Goal: Transaction & Acquisition: Purchase product/service

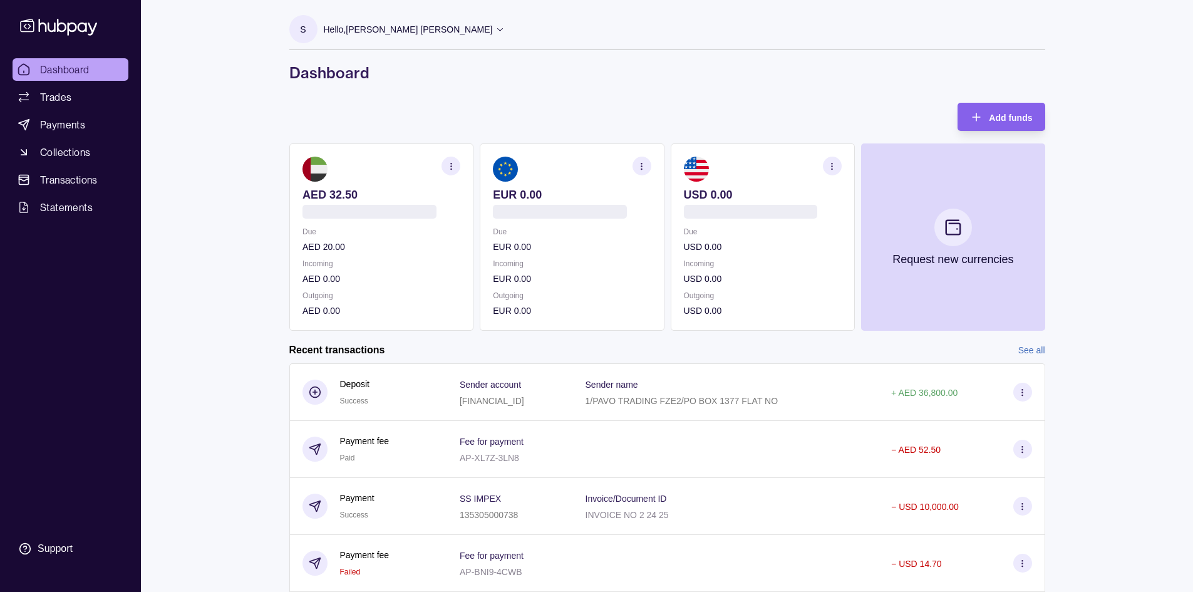
click at [475, 59] on div "S Hello, [PERSON_NAME] [PERSON_NAME] PAVO TRADING FZE Account Terms and conditi…" at bounding box center [667, 49] width 756 height 68
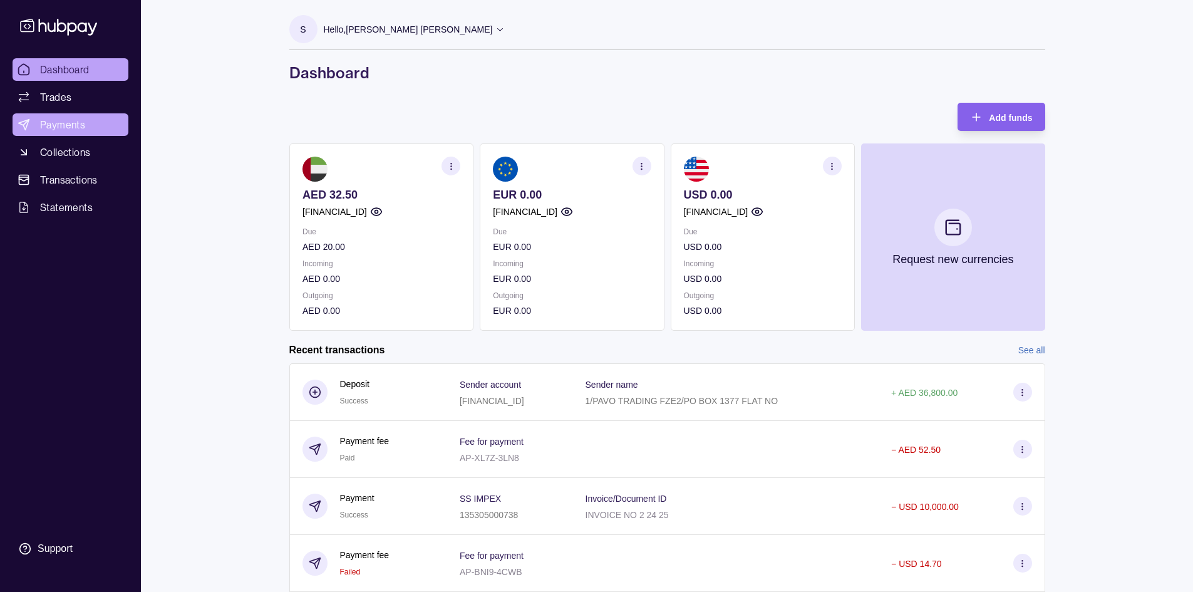
click at [61, 123] on span "Payments" at bounding box center [62, 124] width 45 height 15
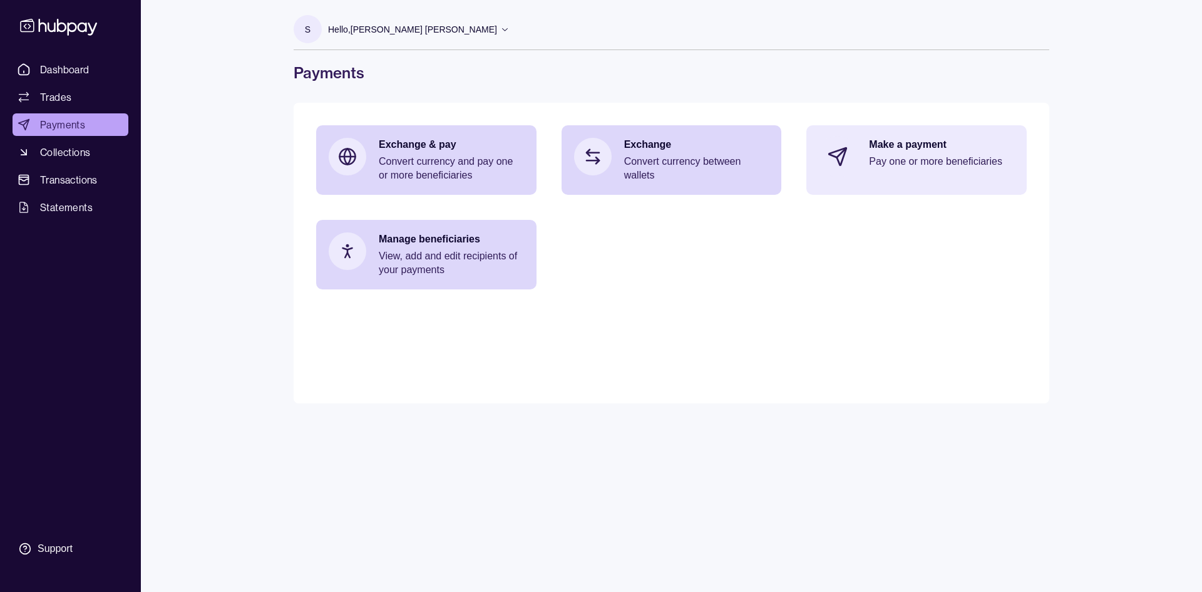
click at [923, 145] on p "Make a payment" at bounding box center [941, 145] width 145 height 14
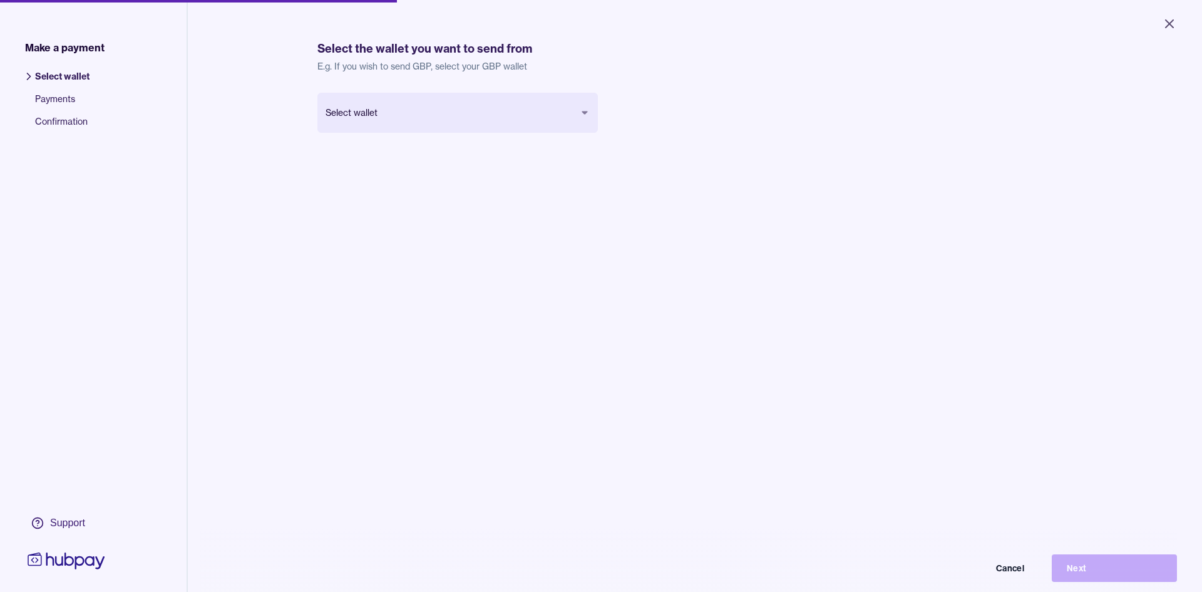
click at [426, 111] on body "Close Make a payment Select wallet Payments Confirmation Support Select the wal…" at bounding box center [601, 296] width 1202 height 592
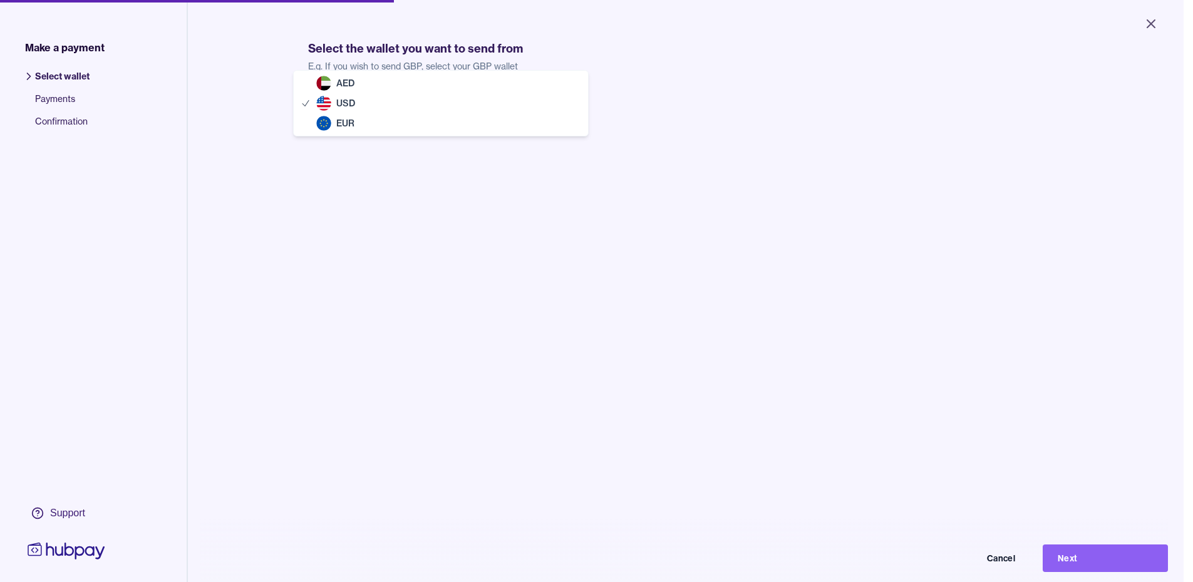
click at [483, 122] on body "Close Make a payment Select wallet Payments Confirmation Support Select the wal…" at bounding box center [591, 291] width 1183 height 582
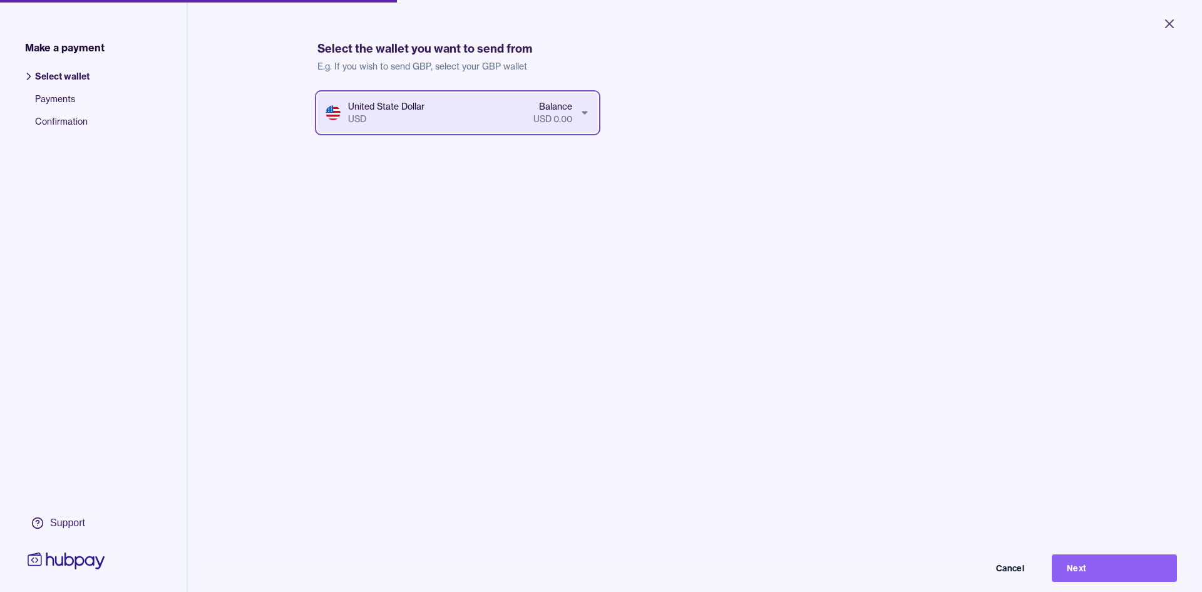
click at [1158, 18] on html "Close Make a payment Select wallet Payments Confirmation Support Select the wal…" at bounding box center [601, 296] width 1202 height 592
click at [1158, 19] on icon "Close" at bounding box center [1160, 23] width 15 height 15
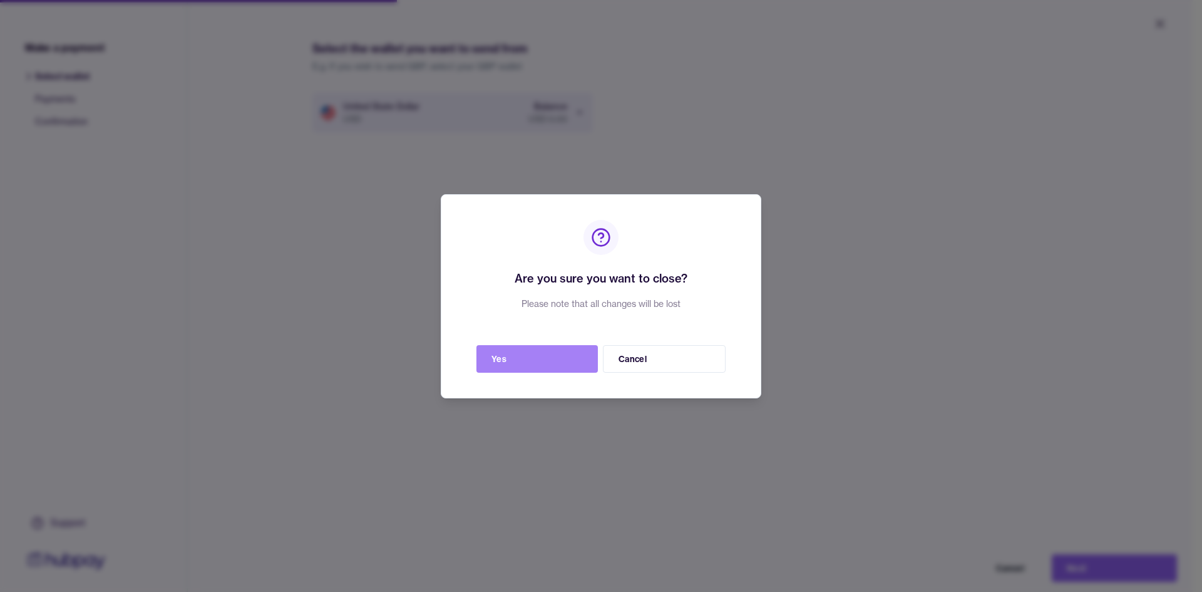
click at [527, 354] on button "Yes" at bounding box center [536, 359] width 121 height 28
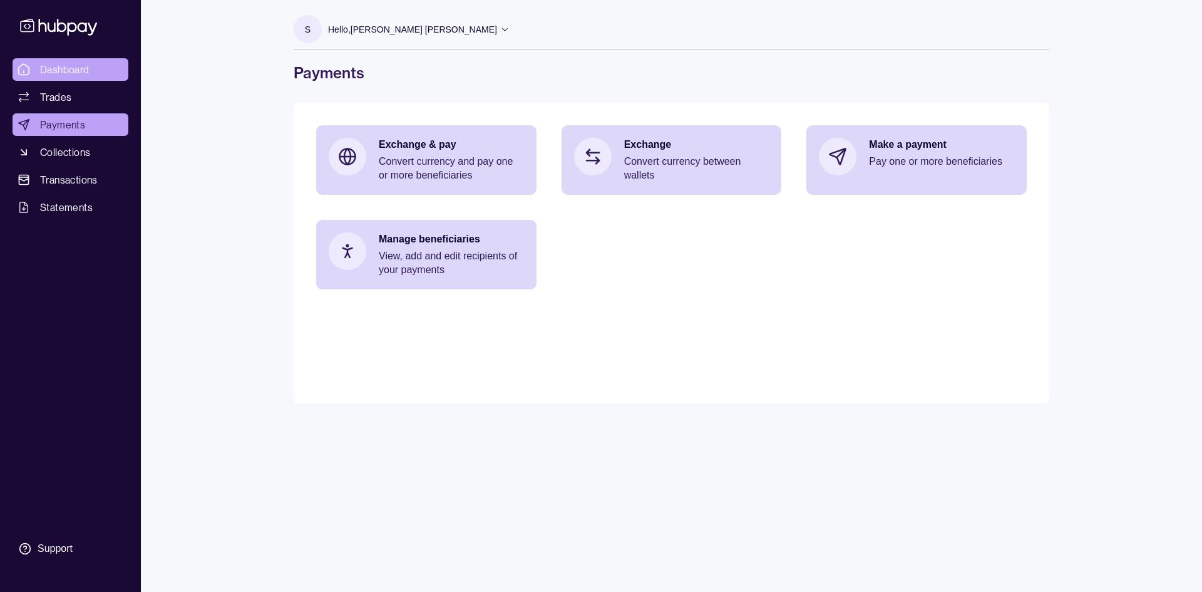
click at [65, 64] on span "Dashboard" at bounding box center [64, 69] width 49 height 15
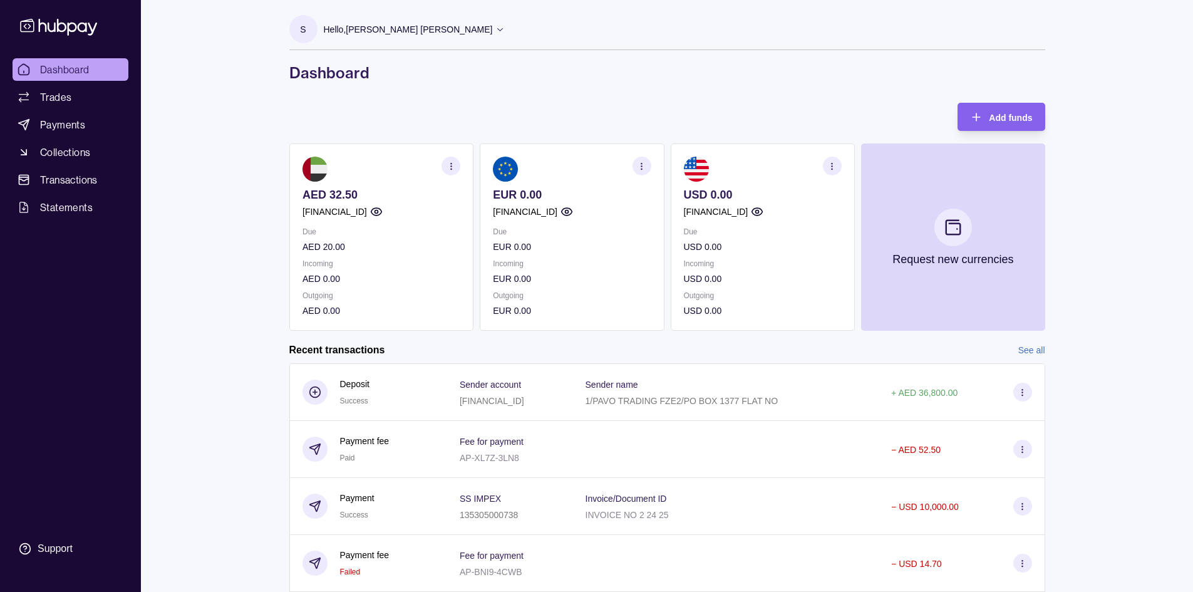
click at [829, 170] on icon "button" at bounding box center [831, 166] width 9 height 9
click at [689, 111] on div "Add funds AED 32.50 [FINANCIAL_ID] Due AED 20.00 Incoming AED 0.00 Outgoing AED…" at bounding box center [667, 217] width 756 height 228
click at [80, 125] on span "Payments" at bounding box center [62, 124] width 45 height 15
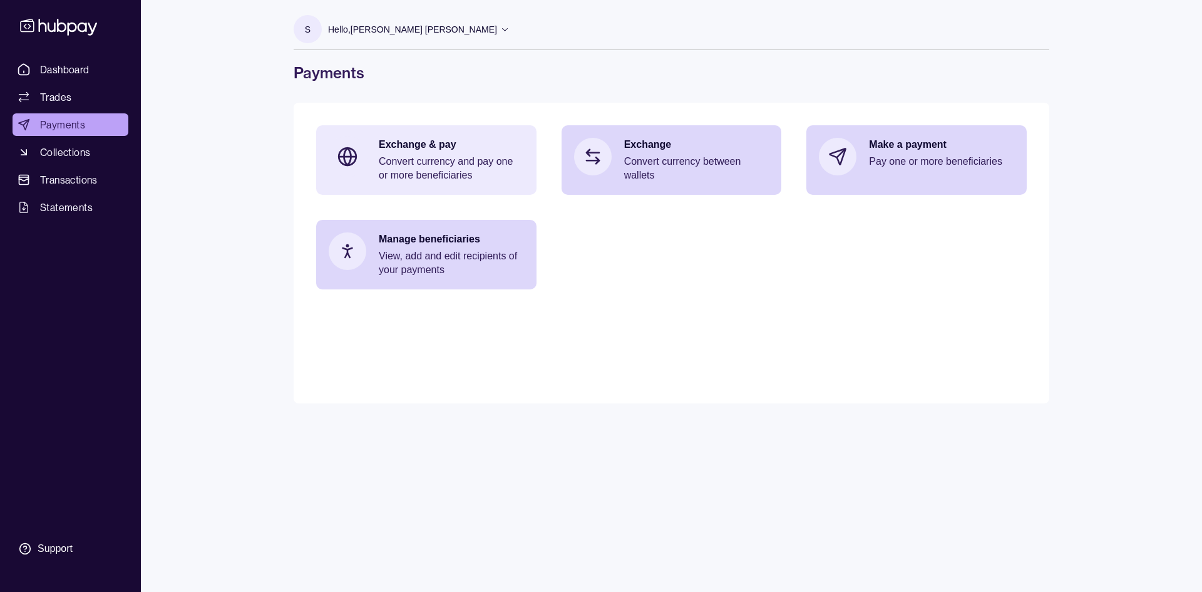
click at [423, 142] on p "Exchange & pay" at bounding box center [451, 145] width 145 height 14
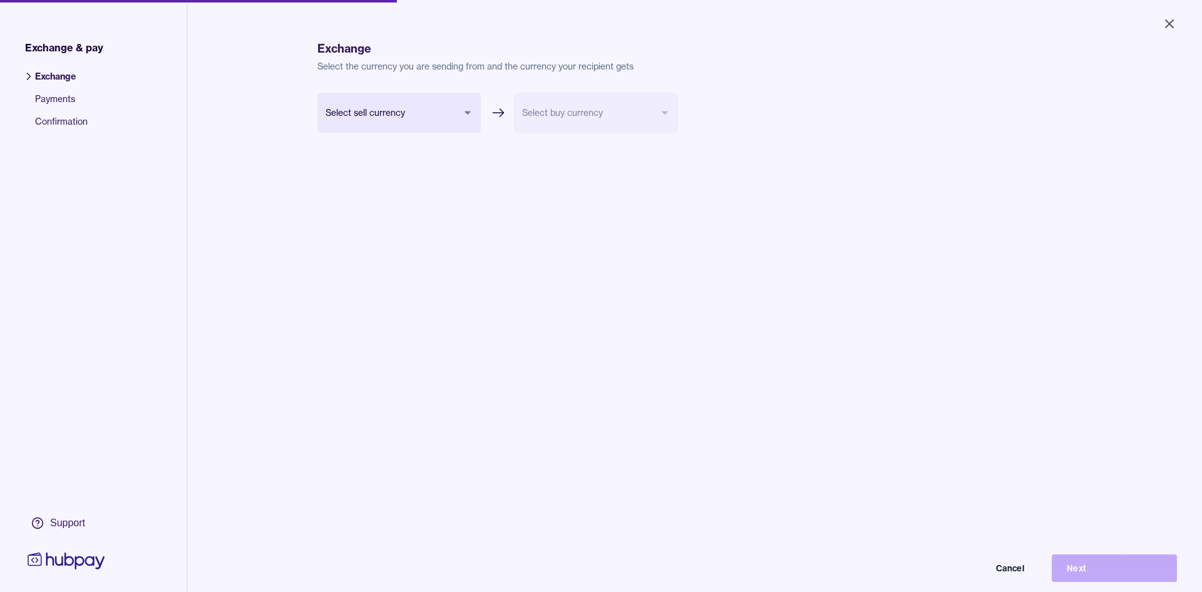
click at [411, 114] on body "Close Exchange & pay Exchange Payments Confirmation Support Exchange Select the…" at bounding box center [601, 296] width 1202 height 592
select select "***"
click at [565, 107] on body "Close Exchange & pay Exchange Payments Confirmation Support Exchange Select the…" at bounding box center [596, 291] width 1193 height 582
select select "***"
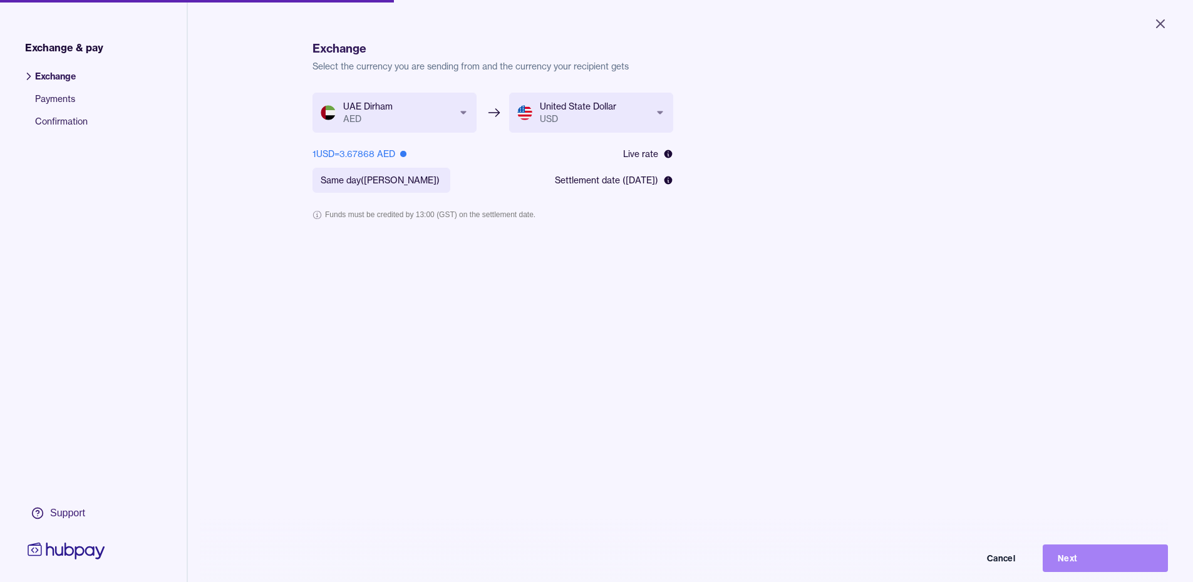
click at [1089, 571] on button "Next" at bounding box center [1105, 559] width 125 height 28
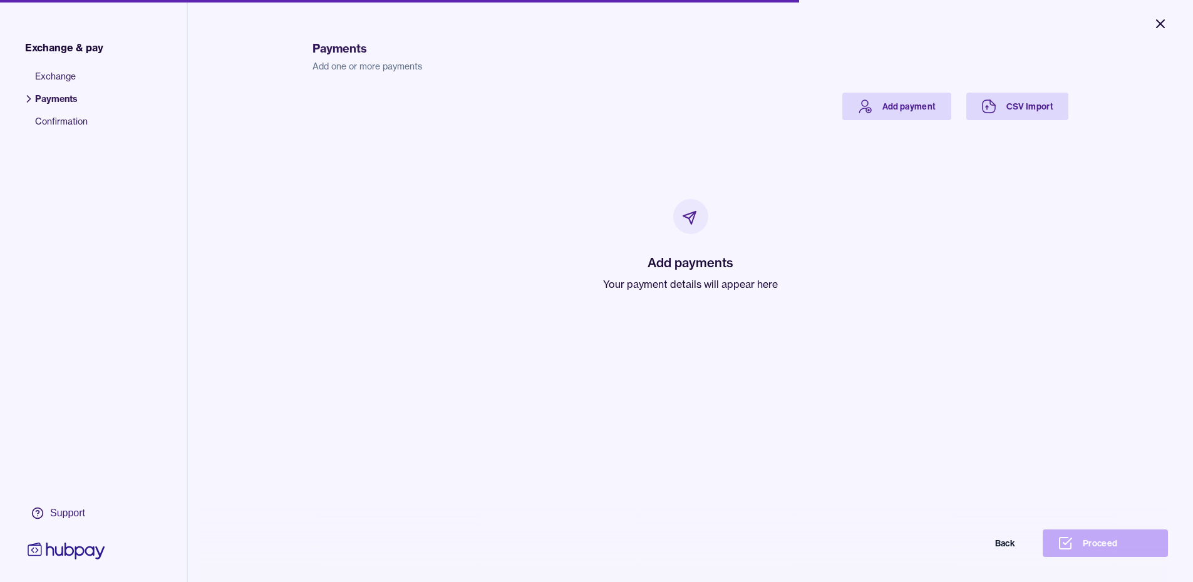
click at [1157, 22] on icon "Close" at bounding box center [1160, 23] width 15 height 15
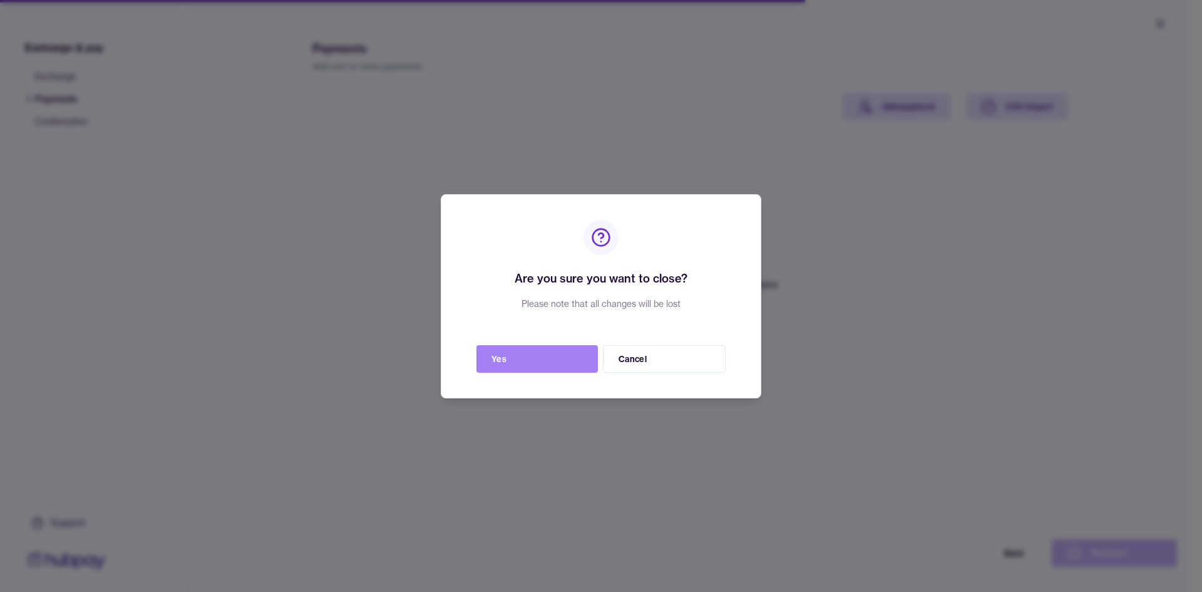
click at [544, 359] on button "Yes" at bounding box center [536, 359] width 121 height 28
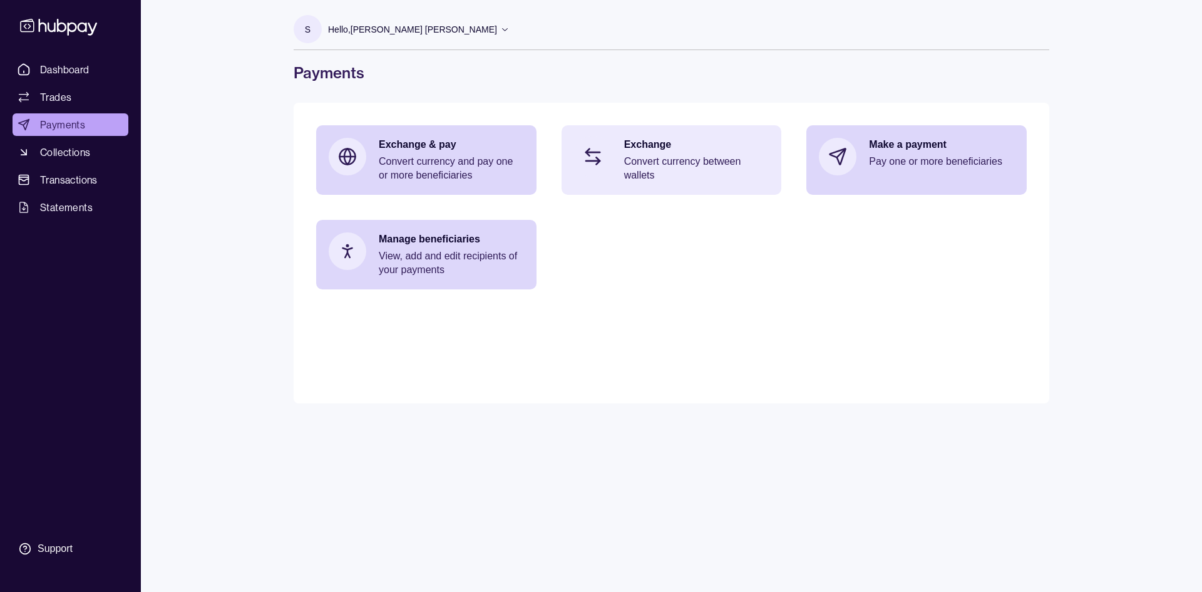
click at [669, 151] on p "Exchange" at bounding box center [696, 145] width 145 height 14
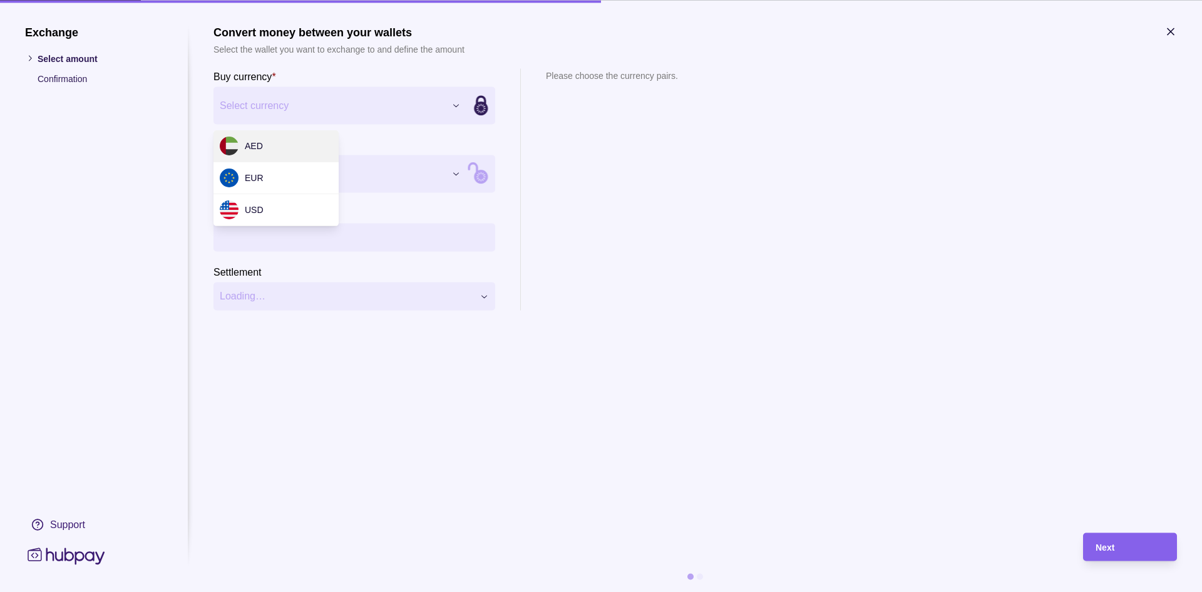
click at [349, 591] on div "Exchange Select amount Confirmation Support Convert money between your wallets …" at bounding box center [601, 592] width 1202 height 0
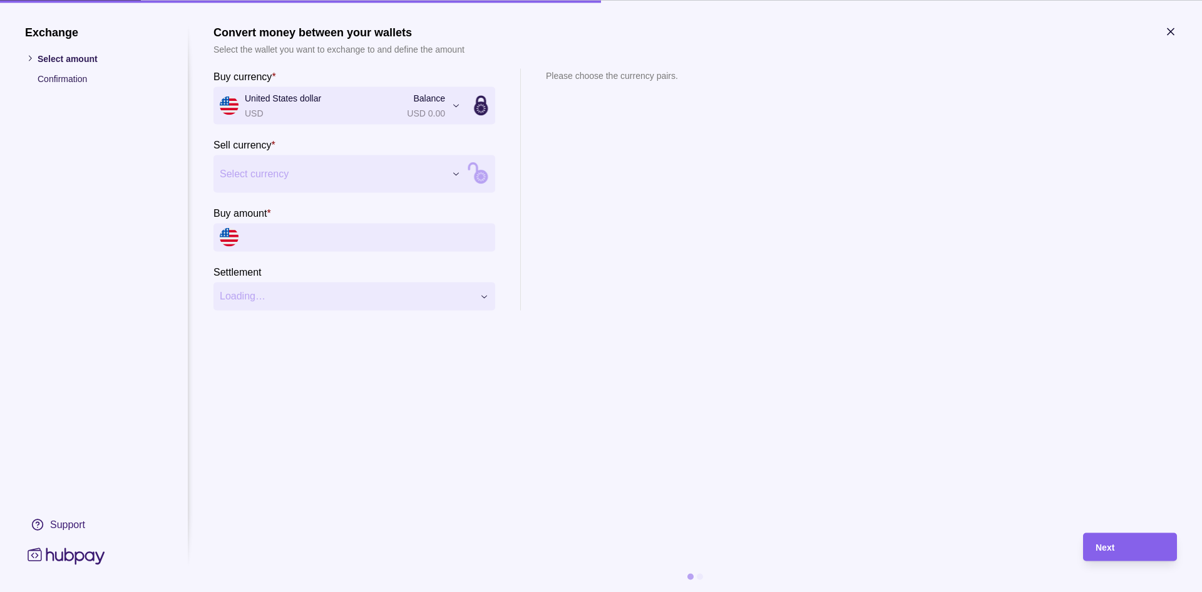
click at [334, 591] on div "Exchange Select amount Confirmation Support Convert money between your wallets …" at bounding box center [601, 592] width 1202 height 0
click at [322, 229] on input "Buy amount *" at bounding box center [367, 237] width 244 height 28
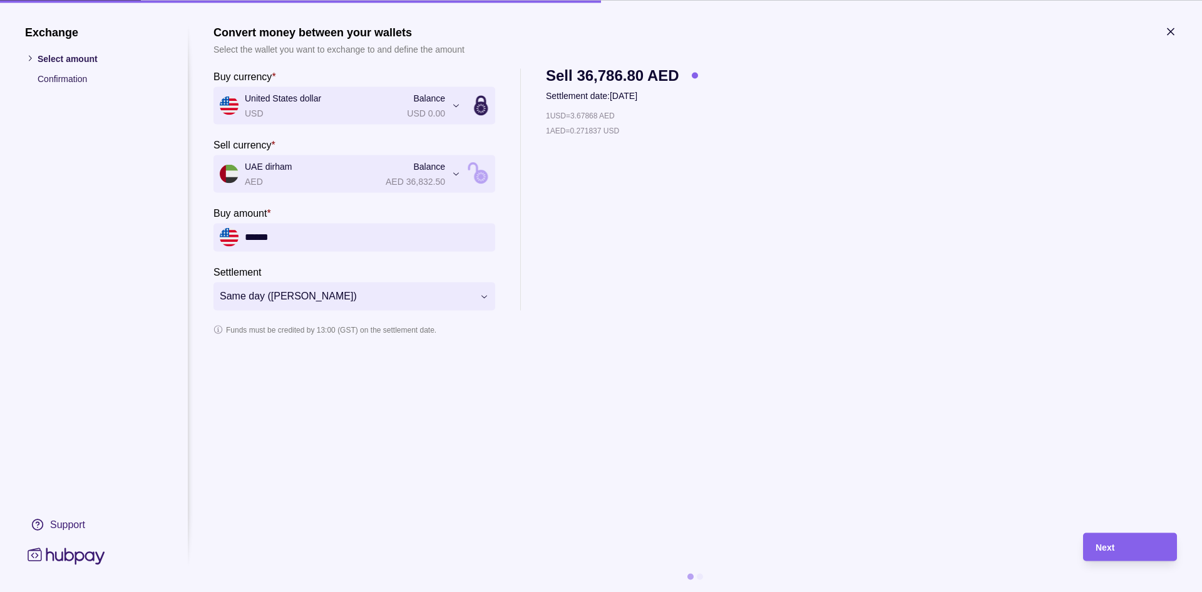
type input "******"
click at [654, 232] on div "1 USD = 3.67868 AED 1 AED = 0.271837 USD" at bounding box center [622, 209] width 152 height 202
click at [1101, 539] on div "Next" at bounding box center [1130, 546] width 69 height 15
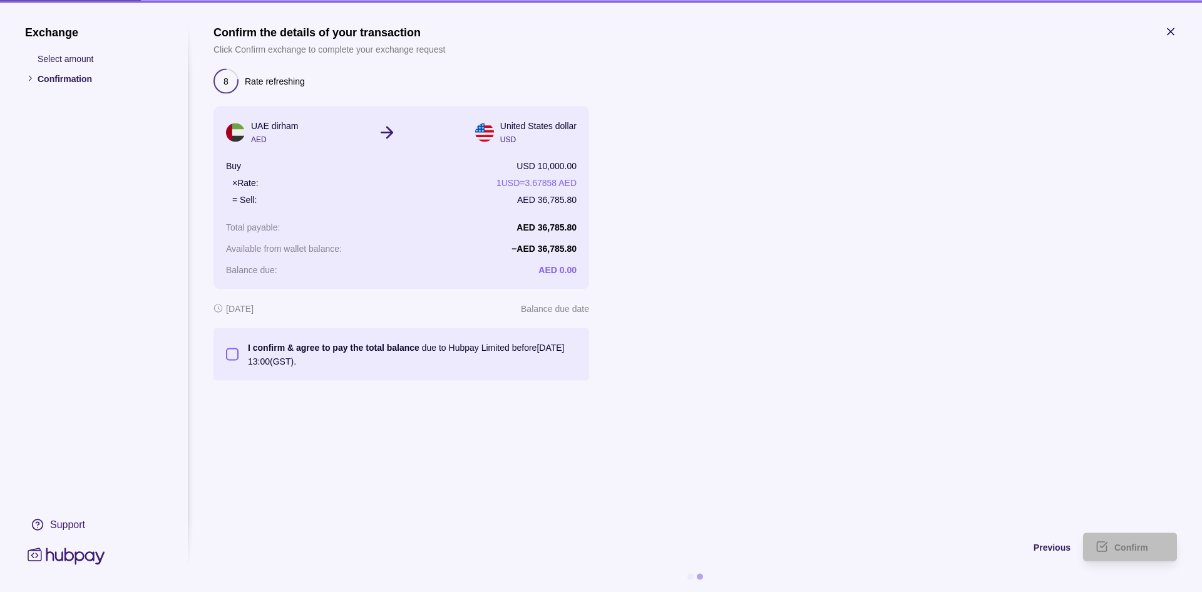
click at [227, 354] on button "I confirm & agree to pay the total balance due to Hubpay Limited before [DATE] …" at bounding box center [232, 354] width 13 height 13
click at [1145, 545] on span "Confirm" at bounding box center [1132, 547] width 34 height 10
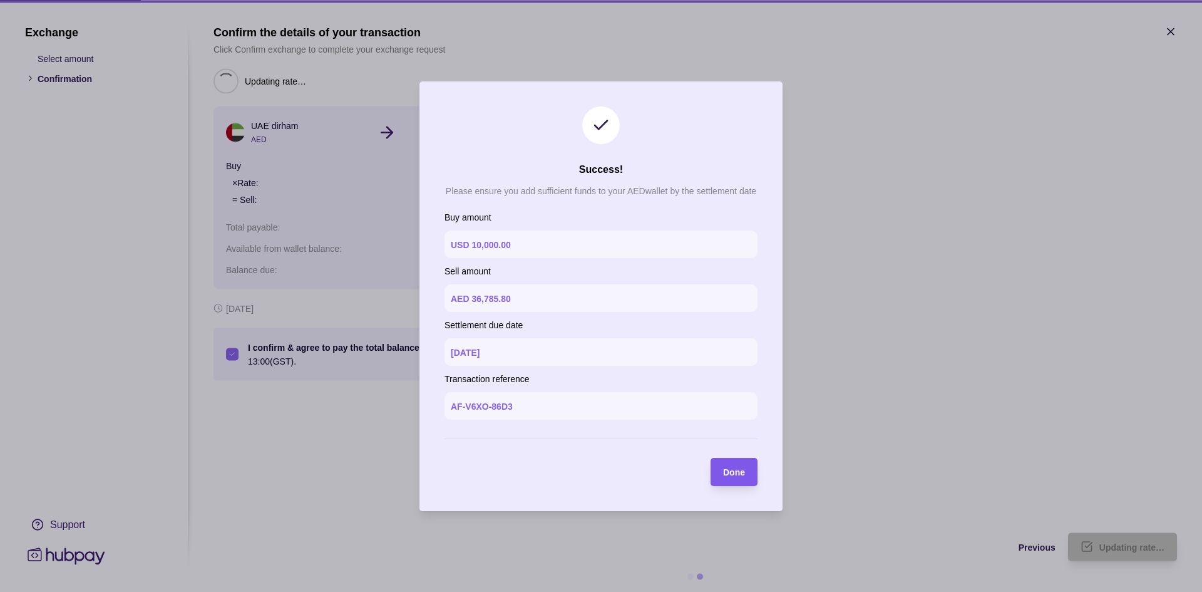
click at [732, 472] on span "Done" at bounding box center [734, 472] width 22 height 10
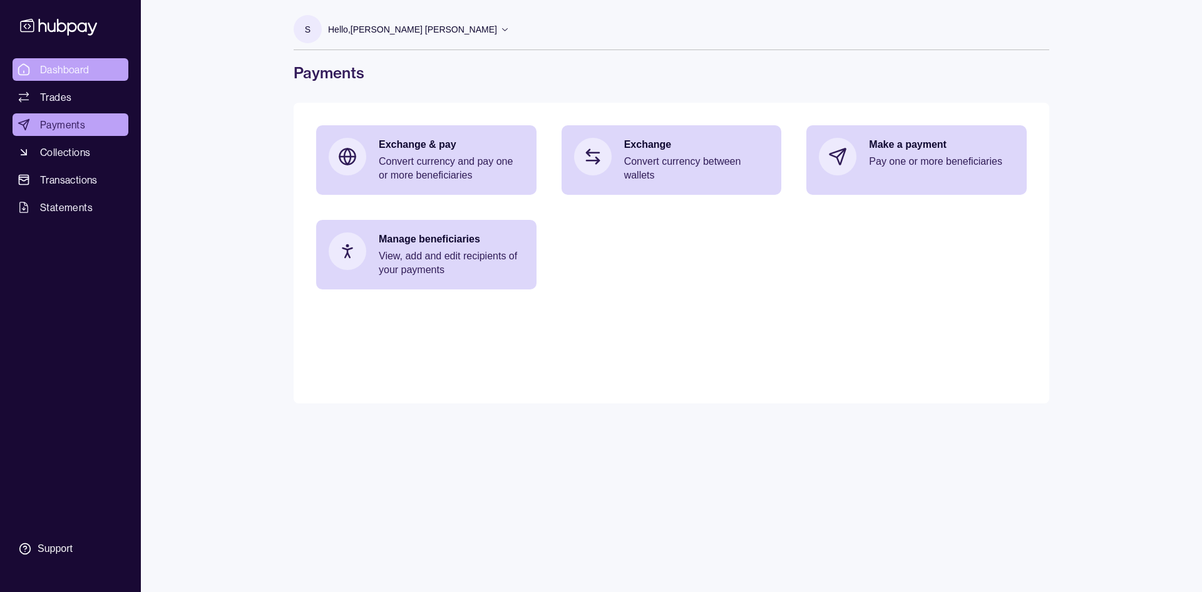
click at [55, 64] on span "Dashboard" at bounding box center [64, 69] width 49 height 15
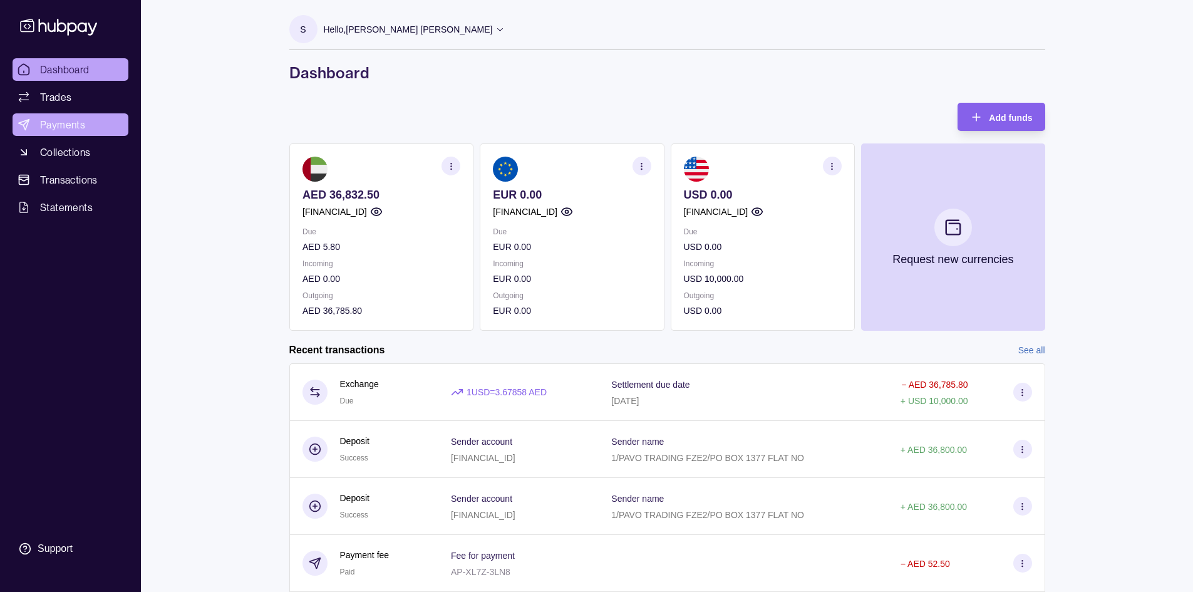
click at [69, 125] on span "Payments" at bounding box center [62, 124] width 45 height 15
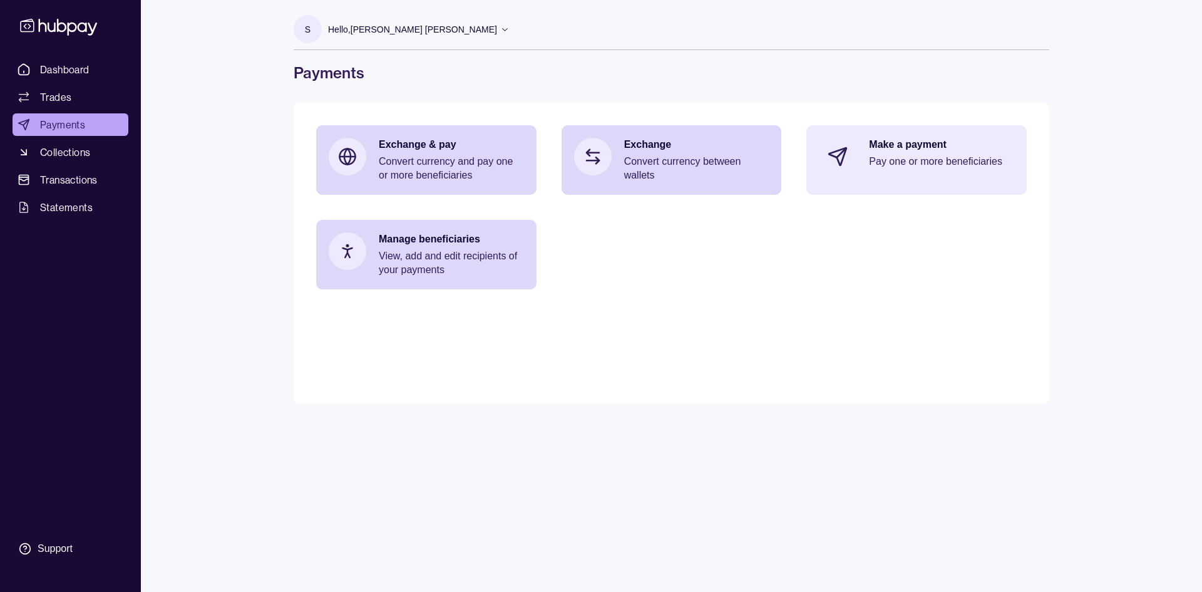
click at [910, 145] on p "Make a payment" at bounding box center [941, 145] width 145 height 14
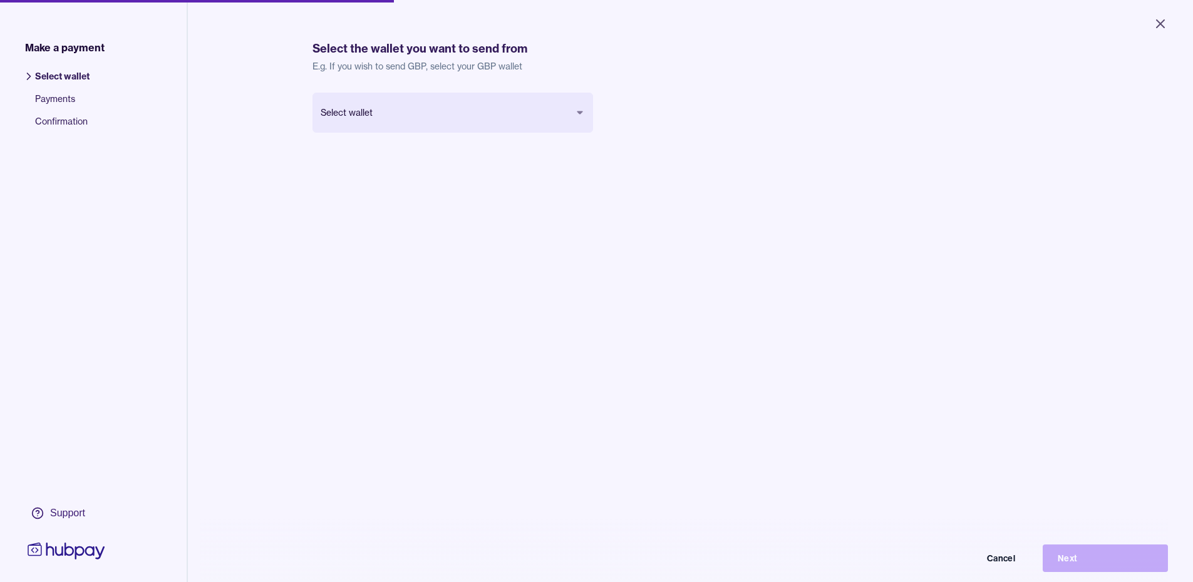
click at [483, 108] on body "Close Make a payment Select wallet Payments Confirmation Support Select the wal…" at bounding box center [596, 291] width 1193 height 582
click at [1089, 564] on button "Next" at bounding box center [1105, 559] width 125 height 28
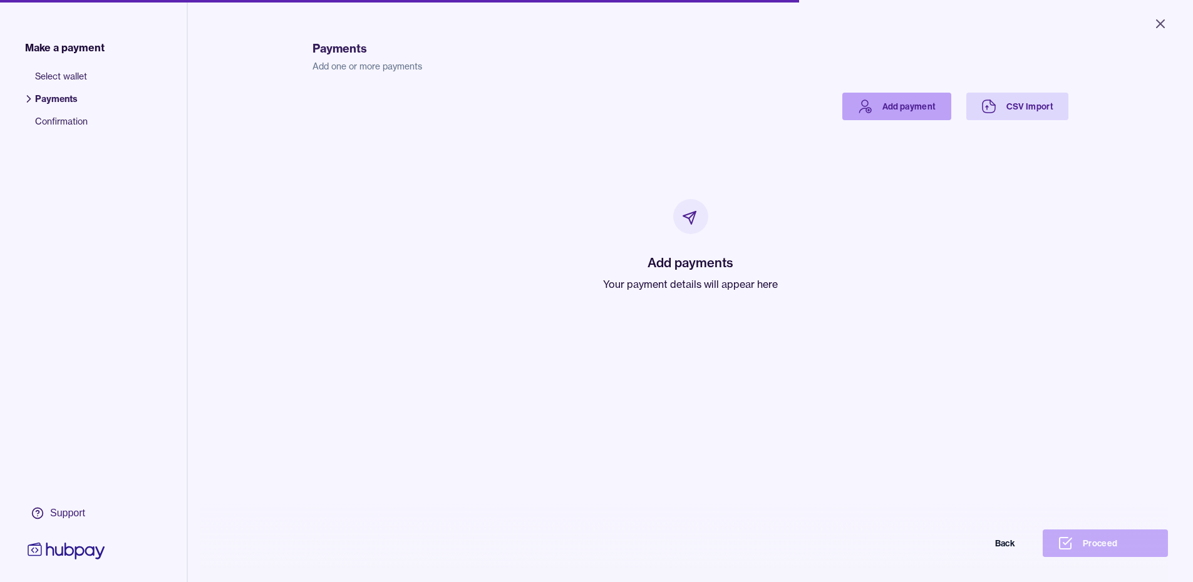
click at [914, 109] on link "Add payment" at bounding box center [896, 107] width 109 height 28
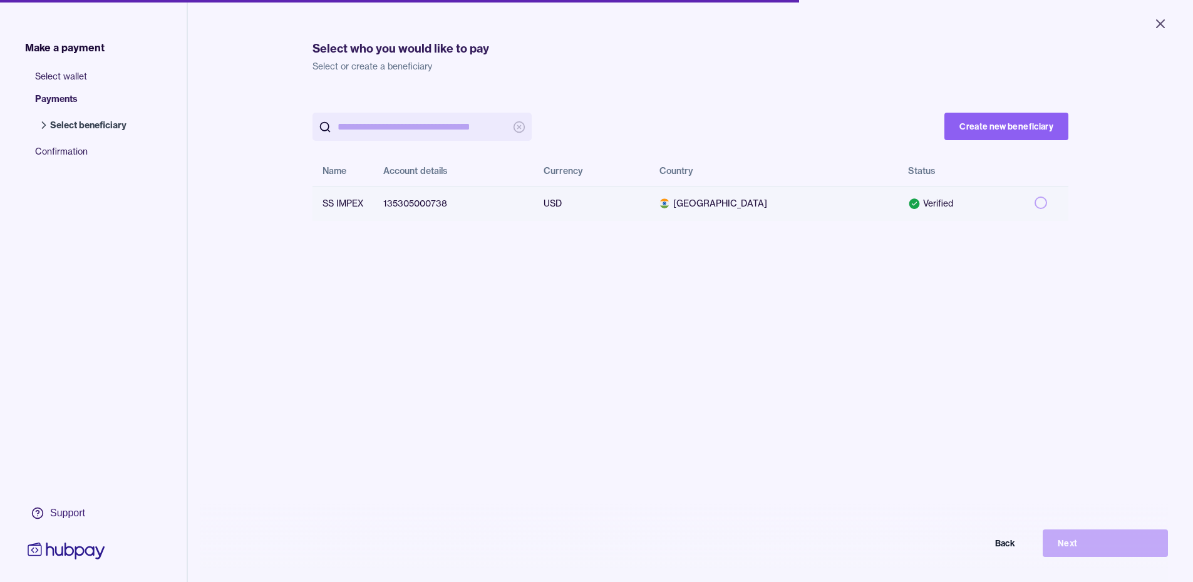
click at [1034, 203] on button "button" at bounding box center [1040, 203] width 13 height 13
click at [1079, 554] on button "Next" at bounding box center [1105, 544] width 125 height 28
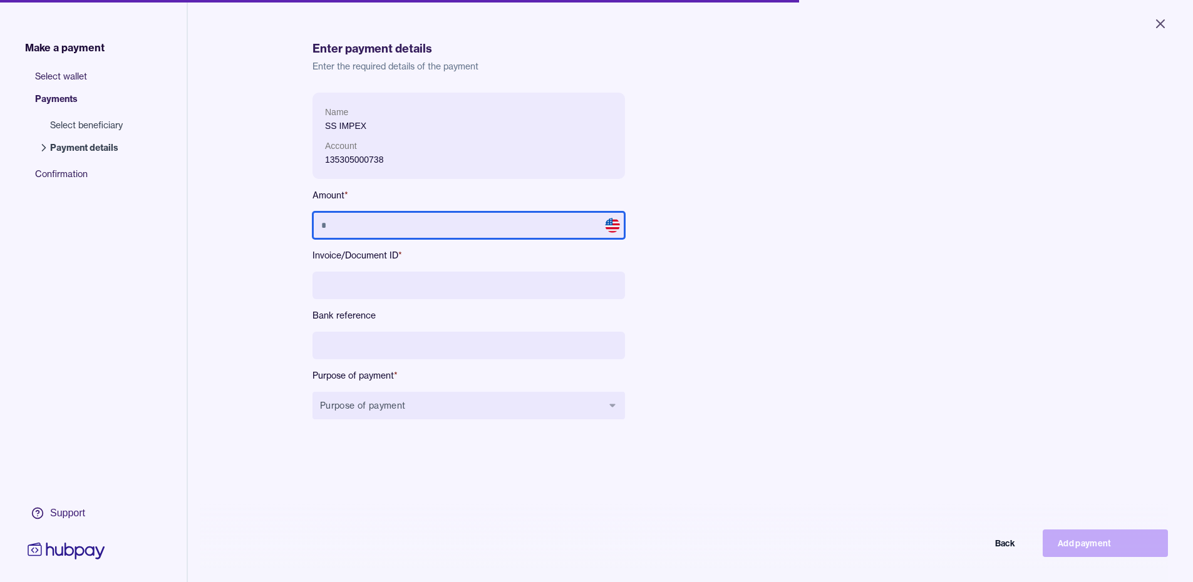
click at [417, 223] on input "text" at bounding box center [468, 226] width 312 height 28
type input "******"
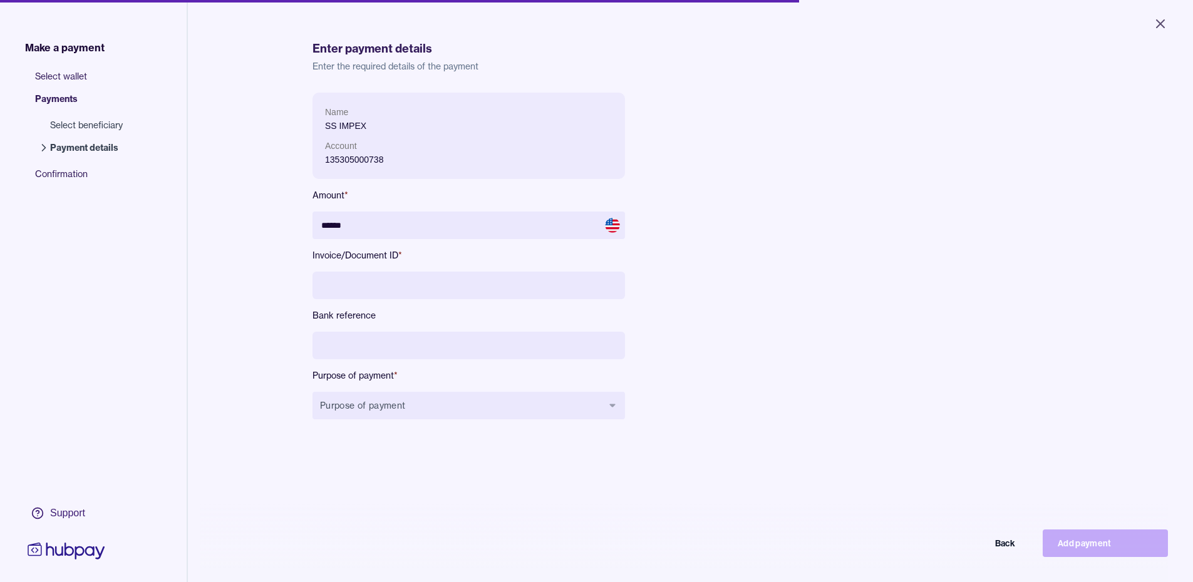
click at [433, 286] on input at bounding box center [468, 286] width 312 height 28
type input "**********"
click at [445, 342] on input at bounding box center [468, 346] width 312 height 28
type input "**********"
click at [559, 394] on button "Purpose of payment" at bounding box center [468, 406] width 312 height 28
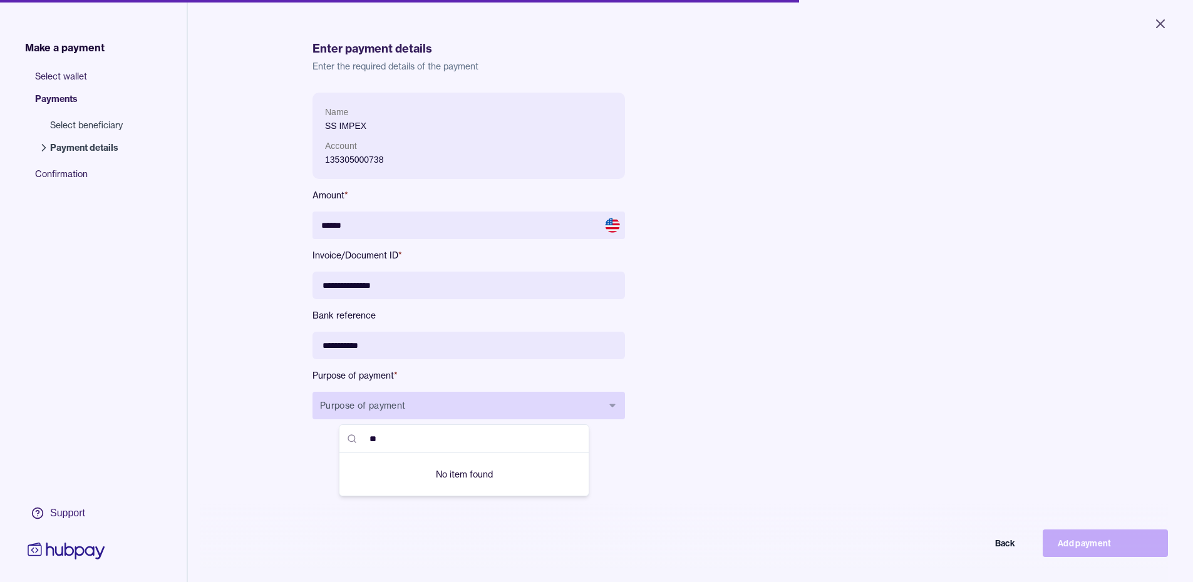
type input "*"
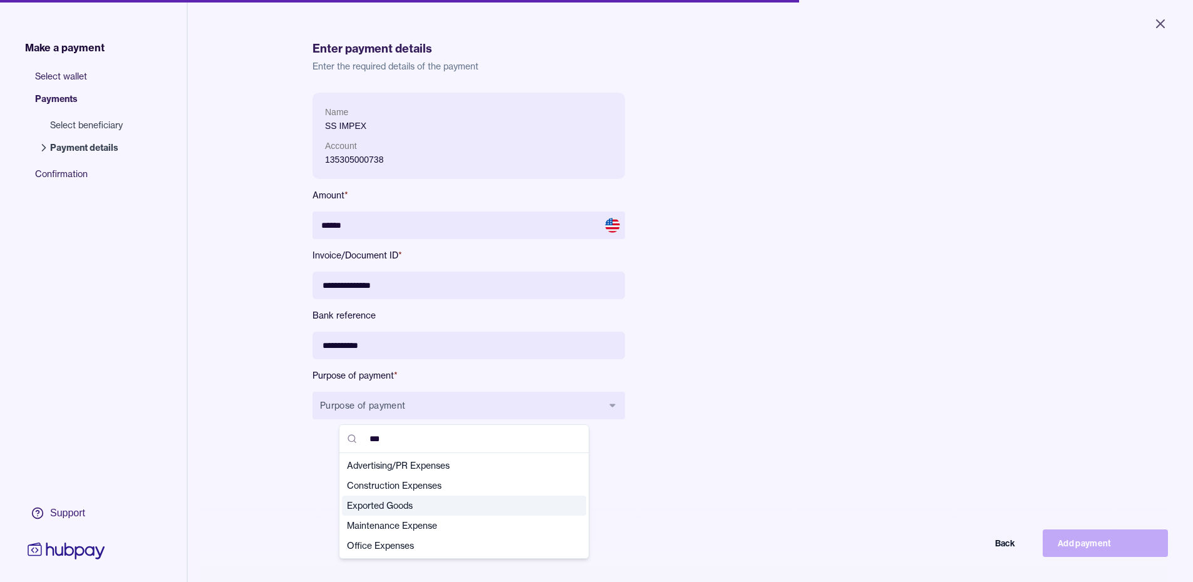
type input "***"
click at [431, 504] on span "Exported Goods" at bounding box center [456, 506] width 219 height 13
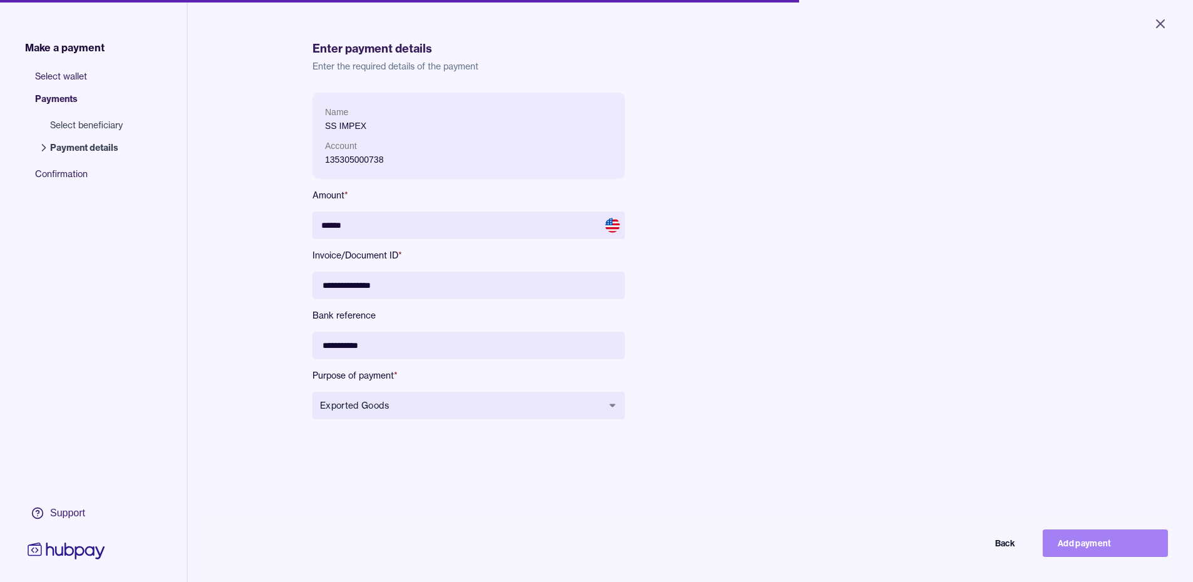
click at [1108, 547] on button "Add payment" at bounding box center [1105, 544] width 125 height 28
type input "*****"
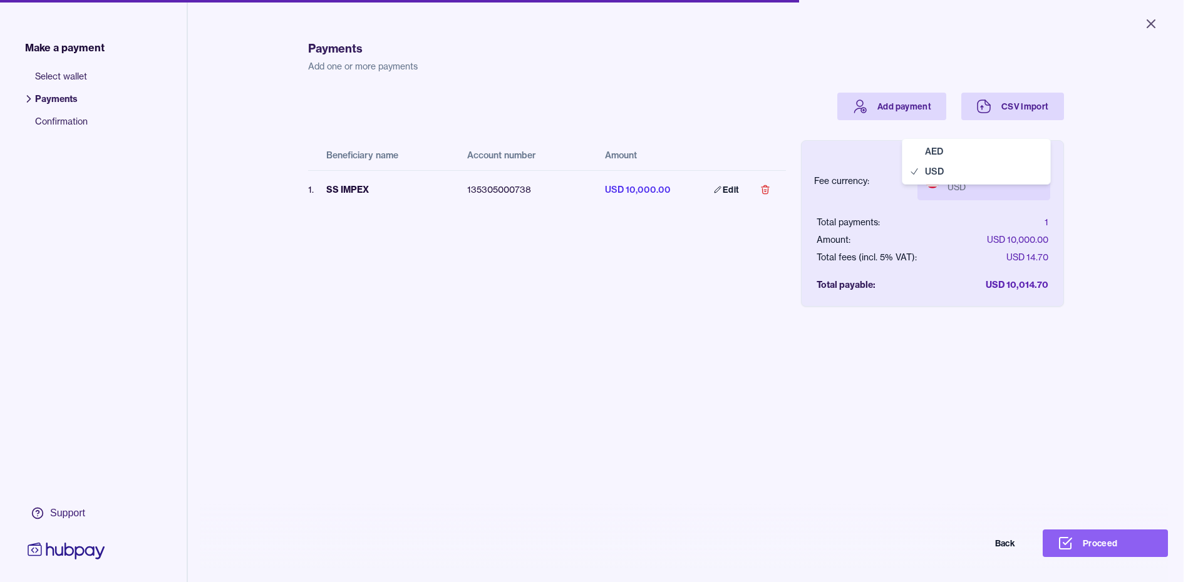
click at [1038, 181] on body "Close Make a payment Select wallet Payments Confirmation Support Payments Add o…" at bounding box center [591, 291] width 1183 height 582
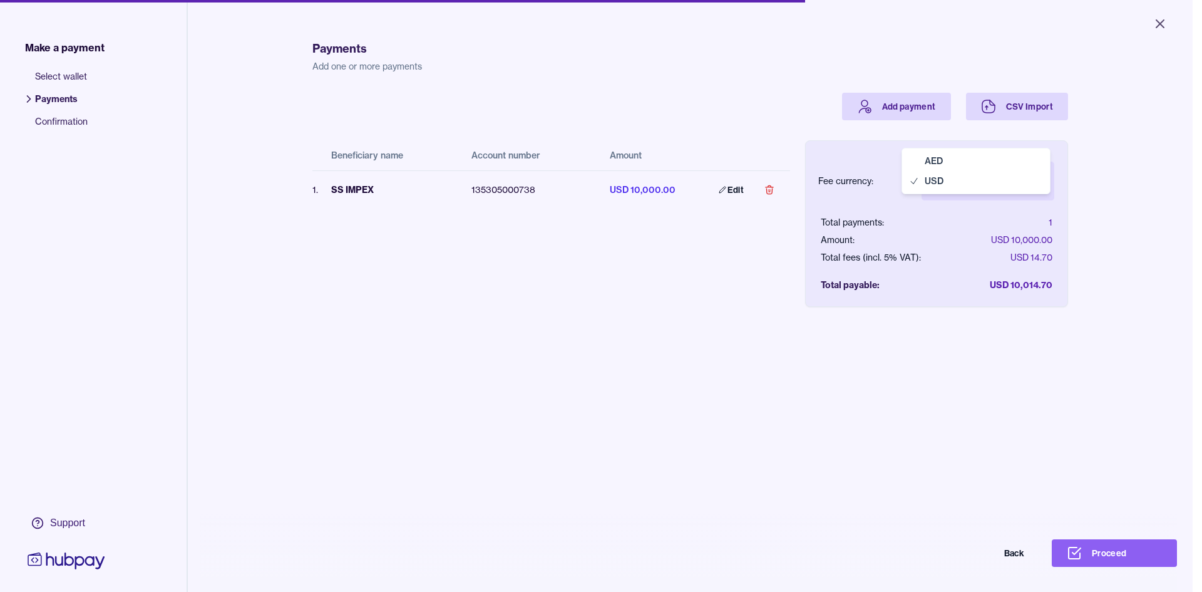
select select "***"
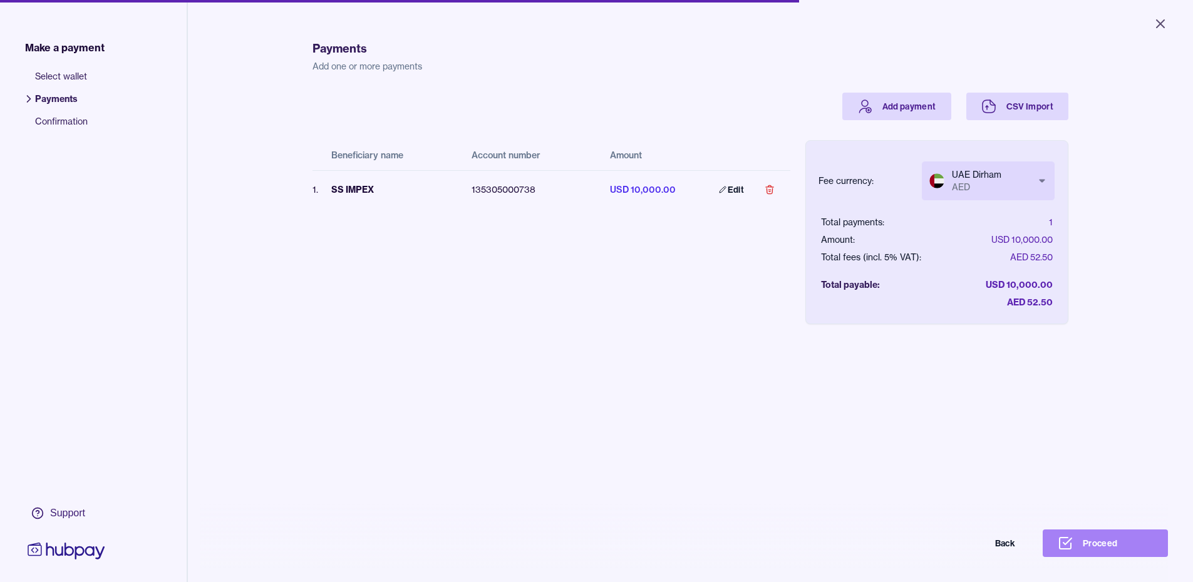
click at [1110, 554] on button "Proceed" at bounding box center [1105, 544] width 125 height 28
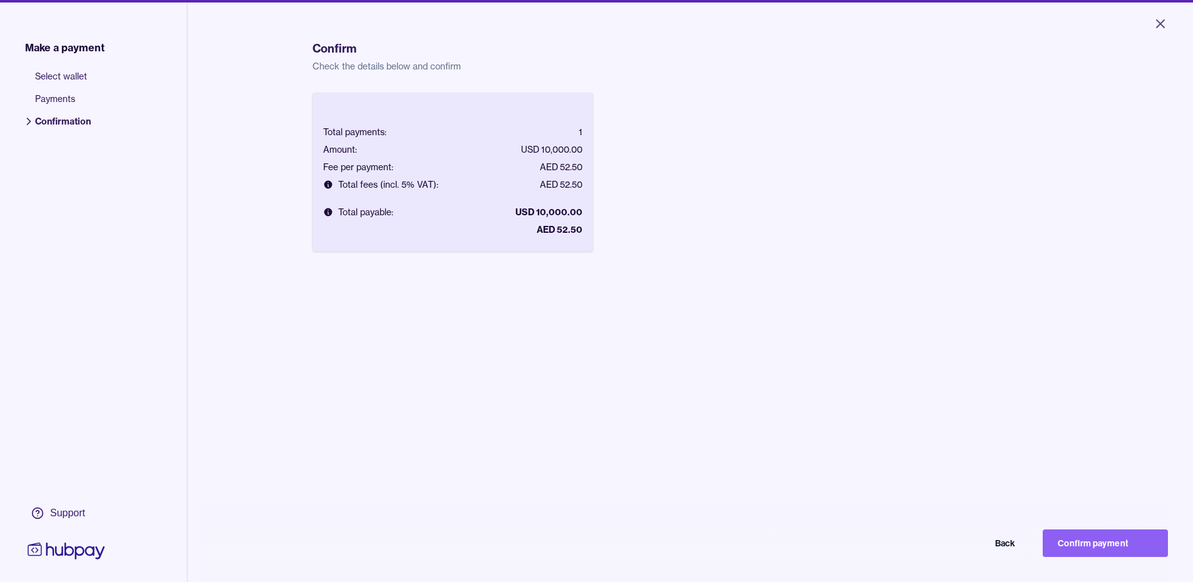
click at [1110, 554] on button "Confirm payment" at bounding box center [1105, 544] width 125 height 28
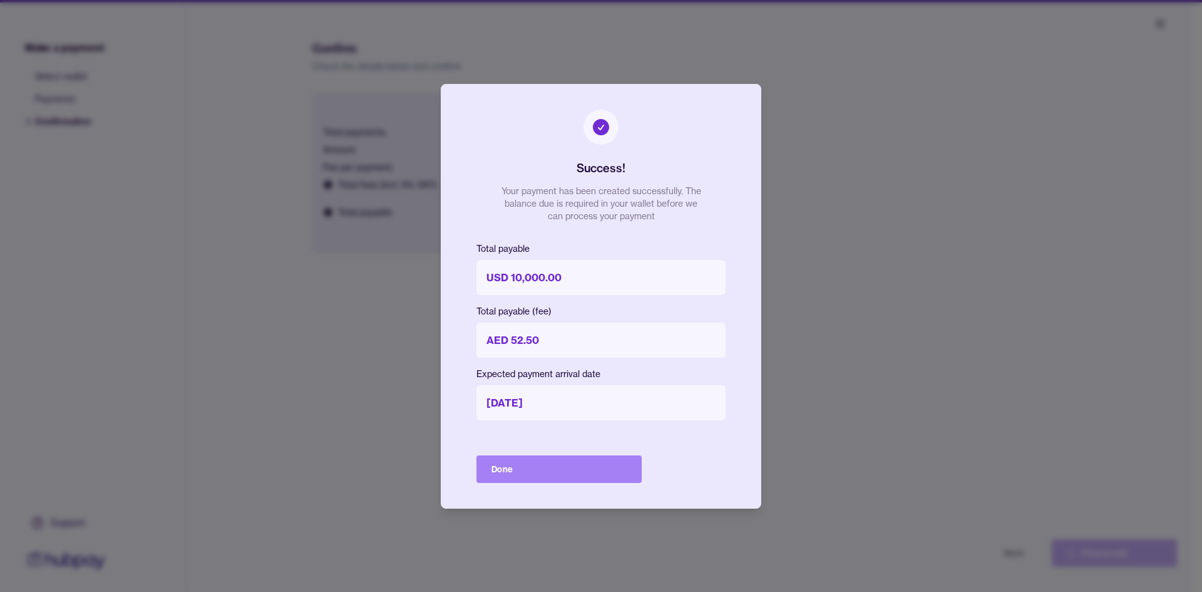
click at [515, 470] on button "Done" at bounding box center [558, 469] width 165 height 28
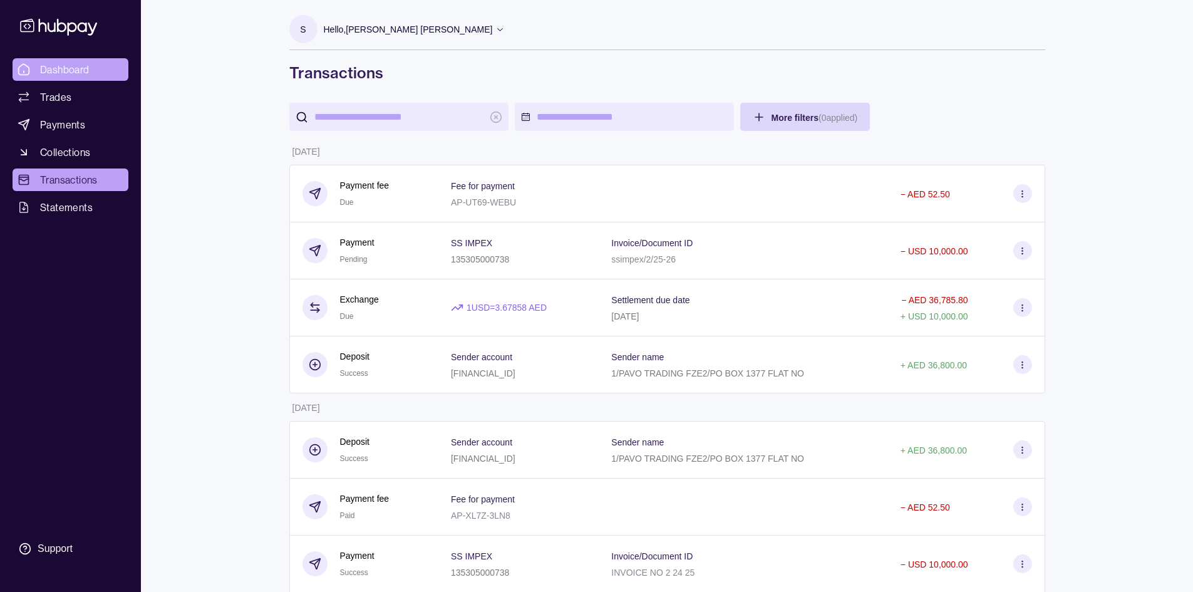
click at [59, 63] on span "Dashboard" at bounding box center [64, 69] width 49 height 15
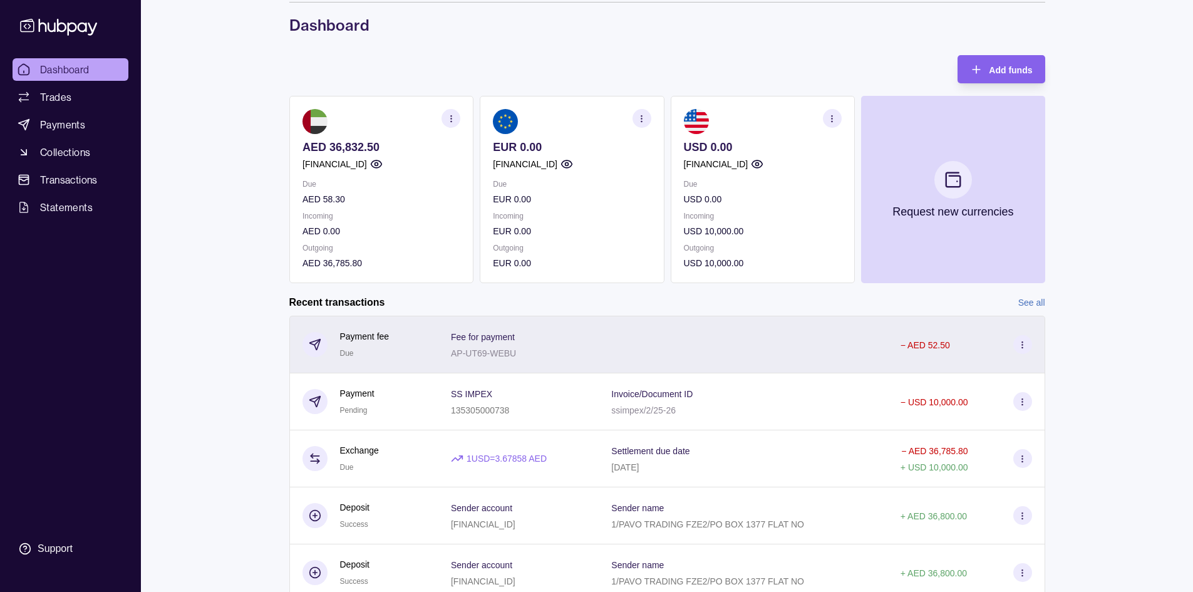
scroll to position [97, 0]
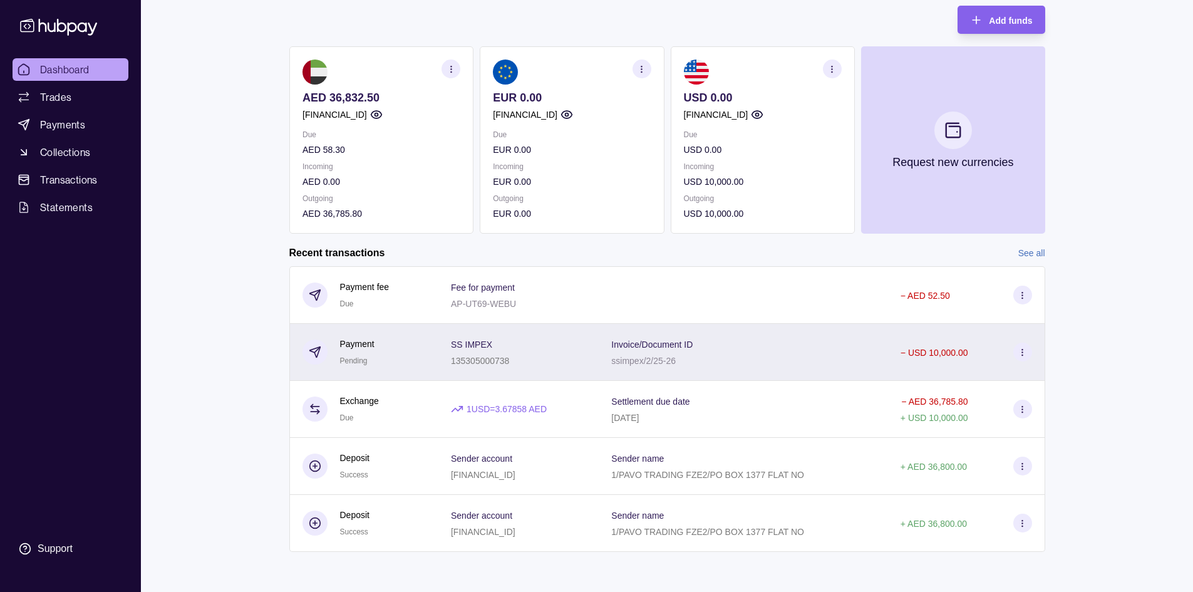
click at [522, 339] on div "SS IMPEX 135305000738" at bounding box center [518, 351] width 135 height 31
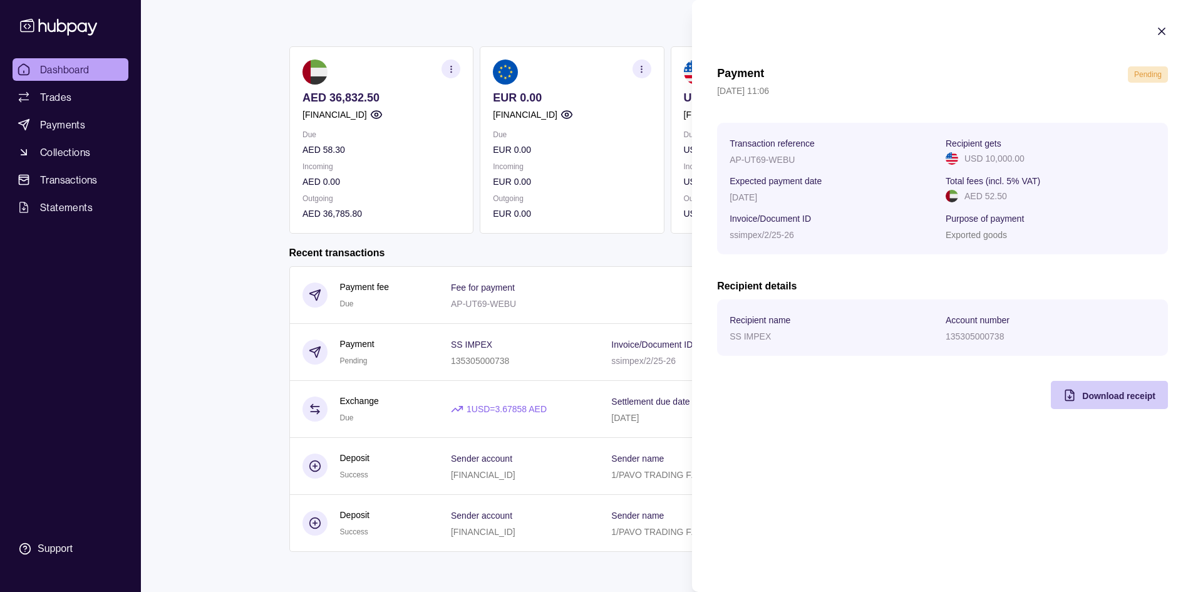
click at [1126, 395] on span "Download receipt" at bounding box center [1118, 396] width 73 height 10
click at [1165, 31] on icon "button" at bounding box center [1161, 31] width 13 height 13
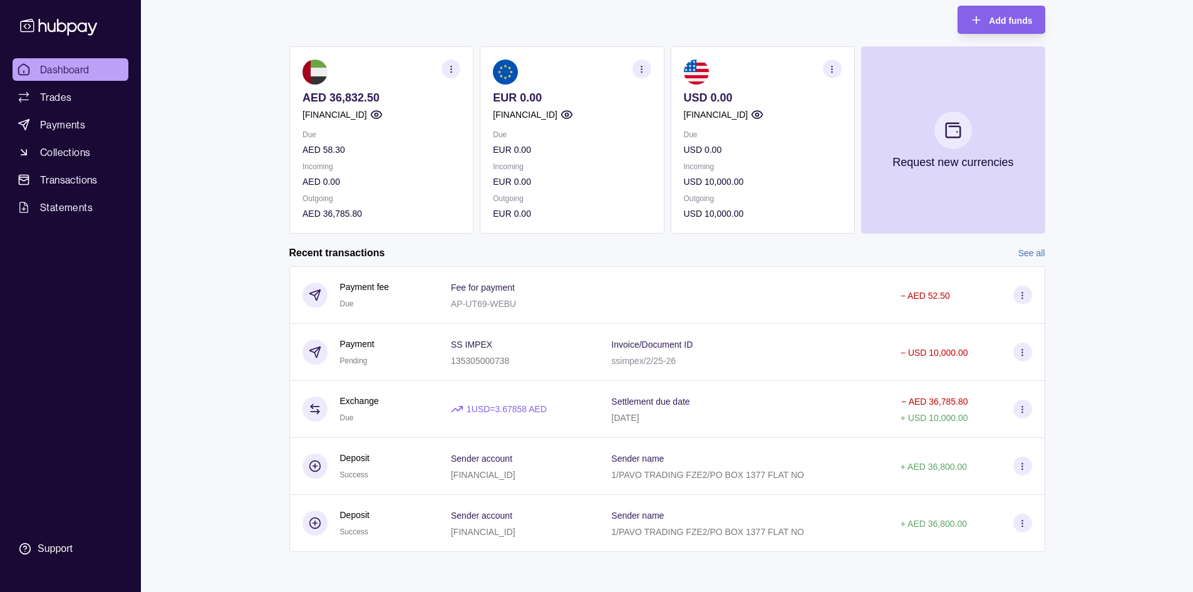
click at [823, 28] on div "Add funds AED 36,832.50 [FINANCIAL_ID] Due AED 58.30 Incoming AED 0.00 Outgoing…" at bounding box center [667, 120] width 756 height 228
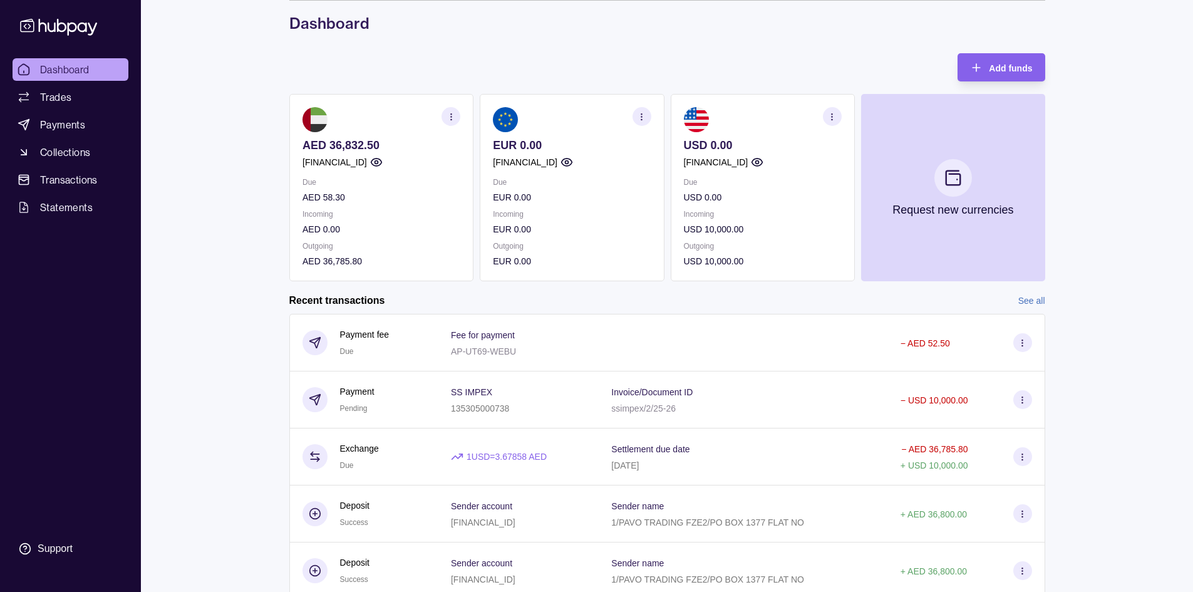
scroll to position [0, 0]
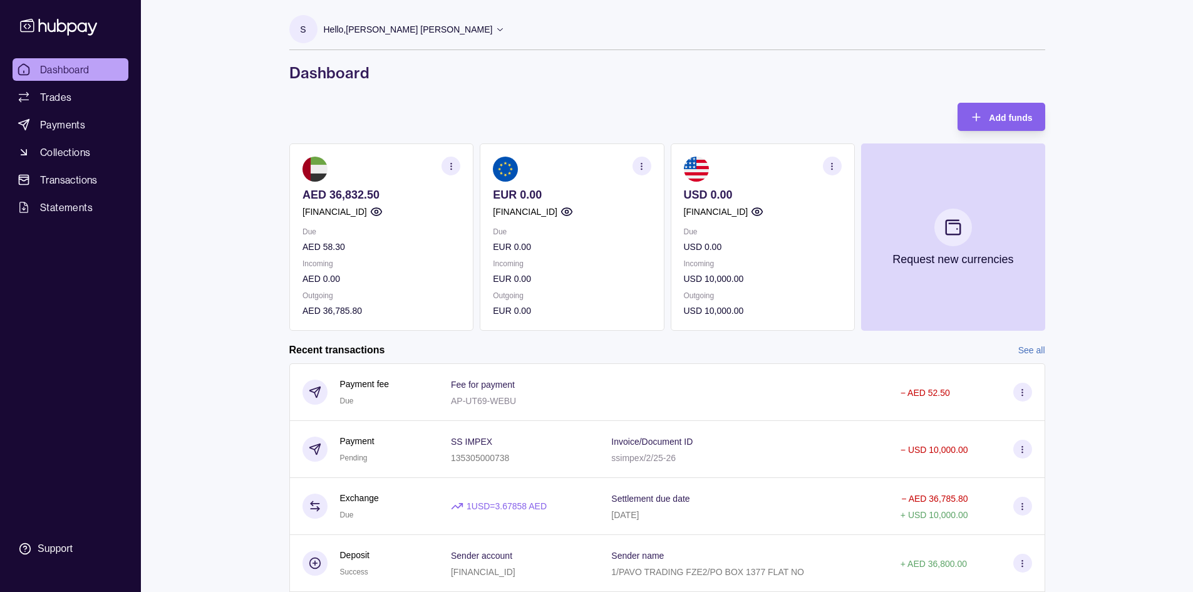
click at [51, 64] on span "Dashboard" at bounding box center [64, 69] width 49 height 15
click at [52, 21] on icon at bounding box center [59, 26] width 83 height 23
